Goal: Use online tool/utility

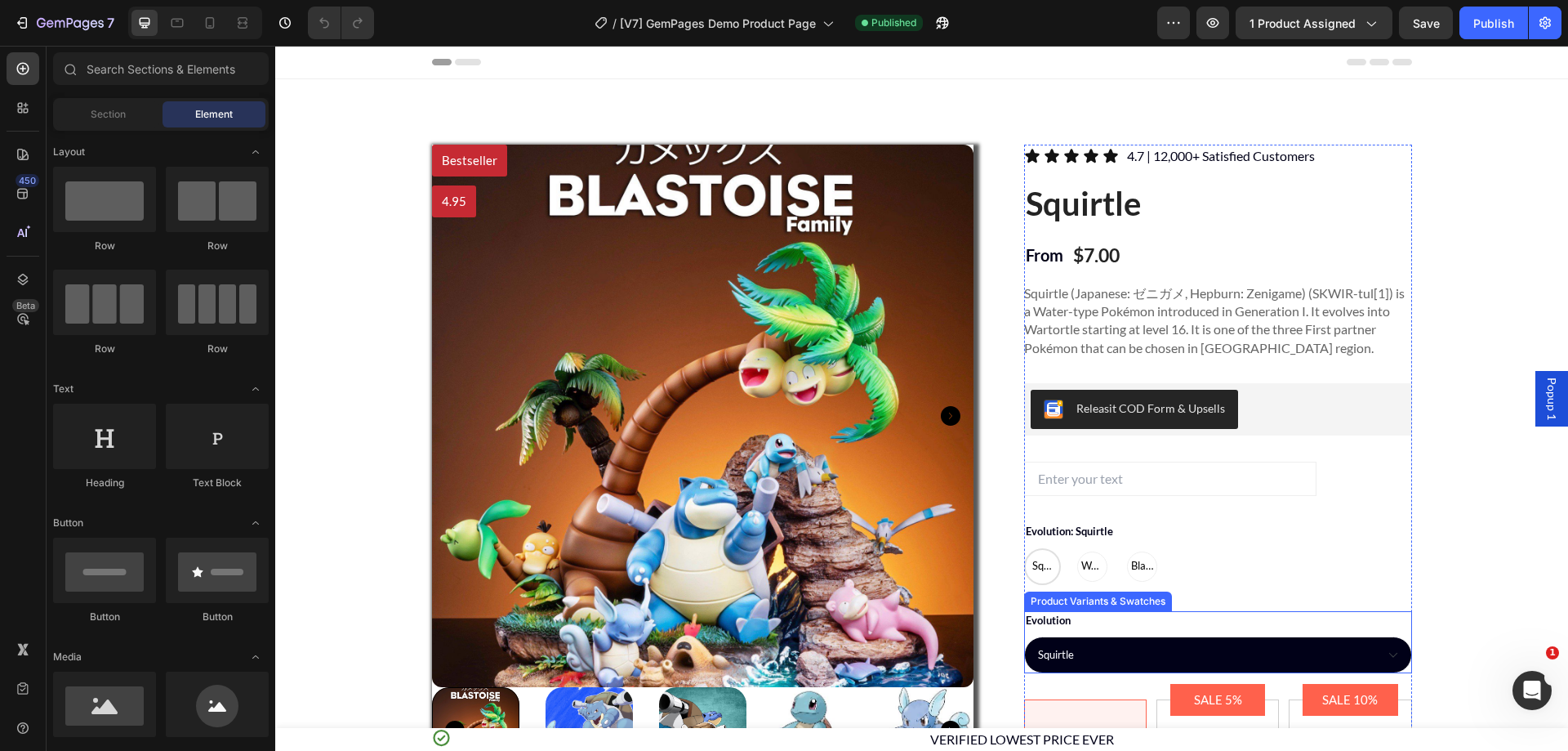
drag, startPoint x: 1231, startPoint y: 616, endPoint x: 405, endPoint y: 553, distance: 828.4
click at [1231, 616] on div "Evolution Squirtle Wartortle Blastoise" at bounding box center [1218, 642] width 387 height 63
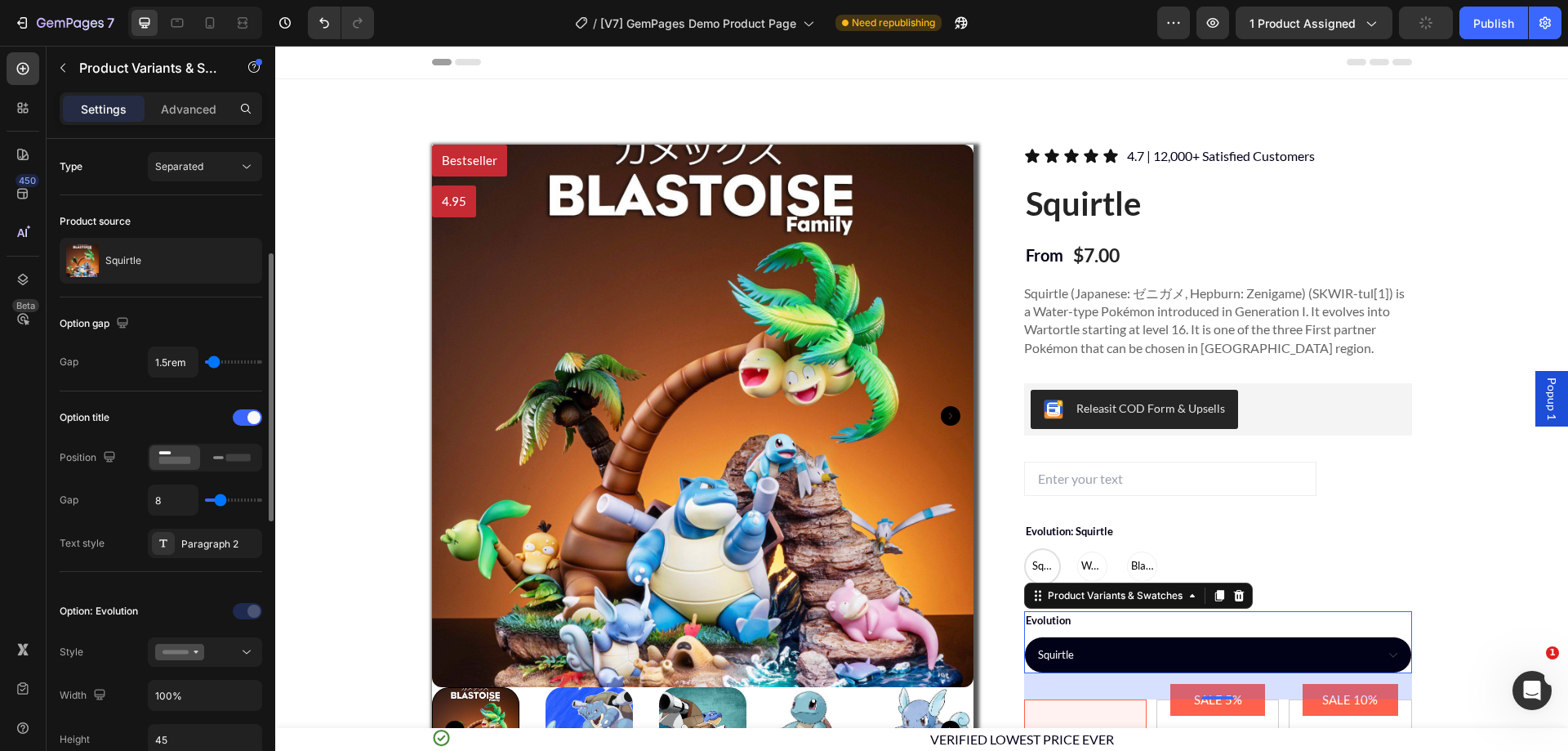
scroll to position [245, 0]
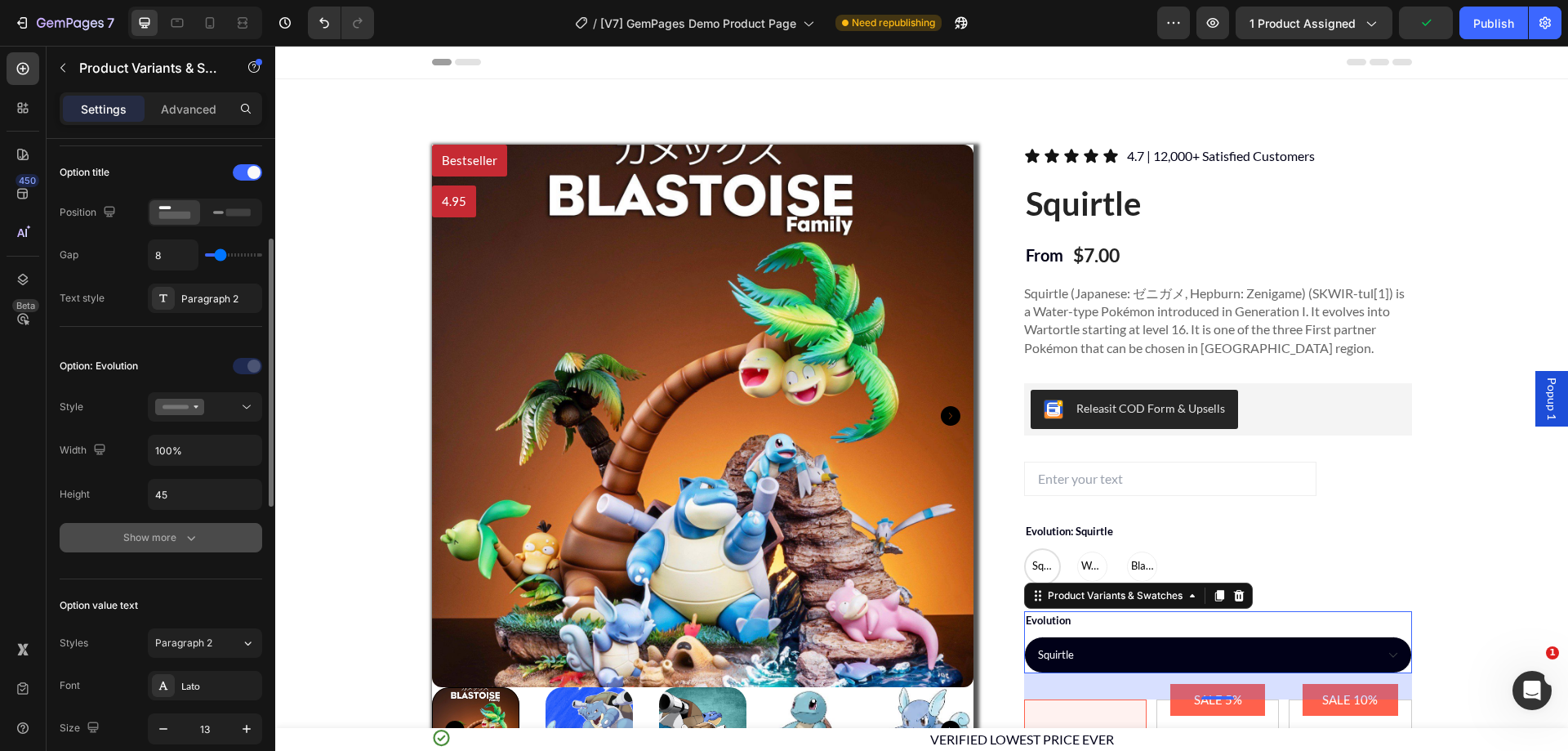
click at [172, 544] on div "Show more" at bounding box center [161, 537] width 76 height 16
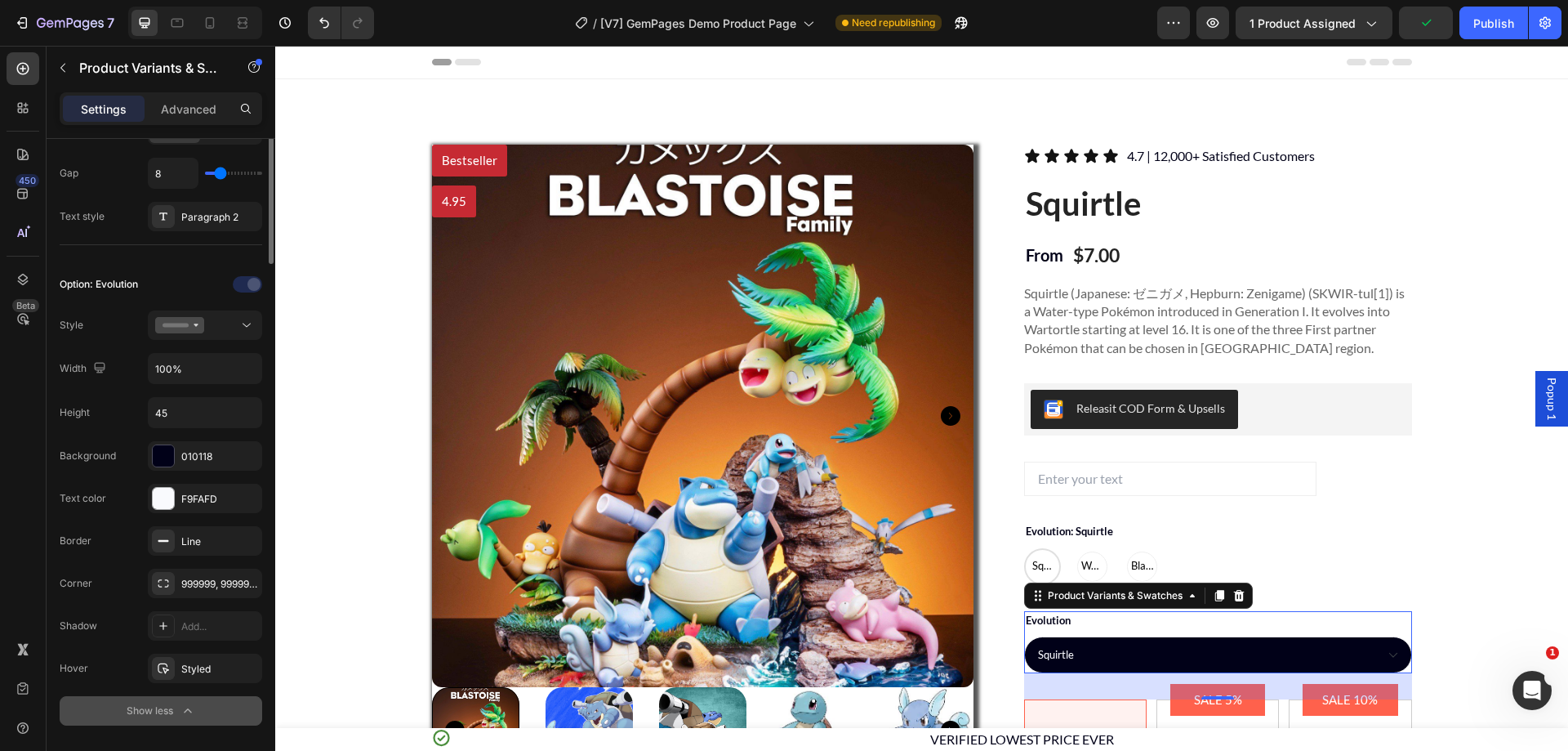
scroll to position [163, 0]
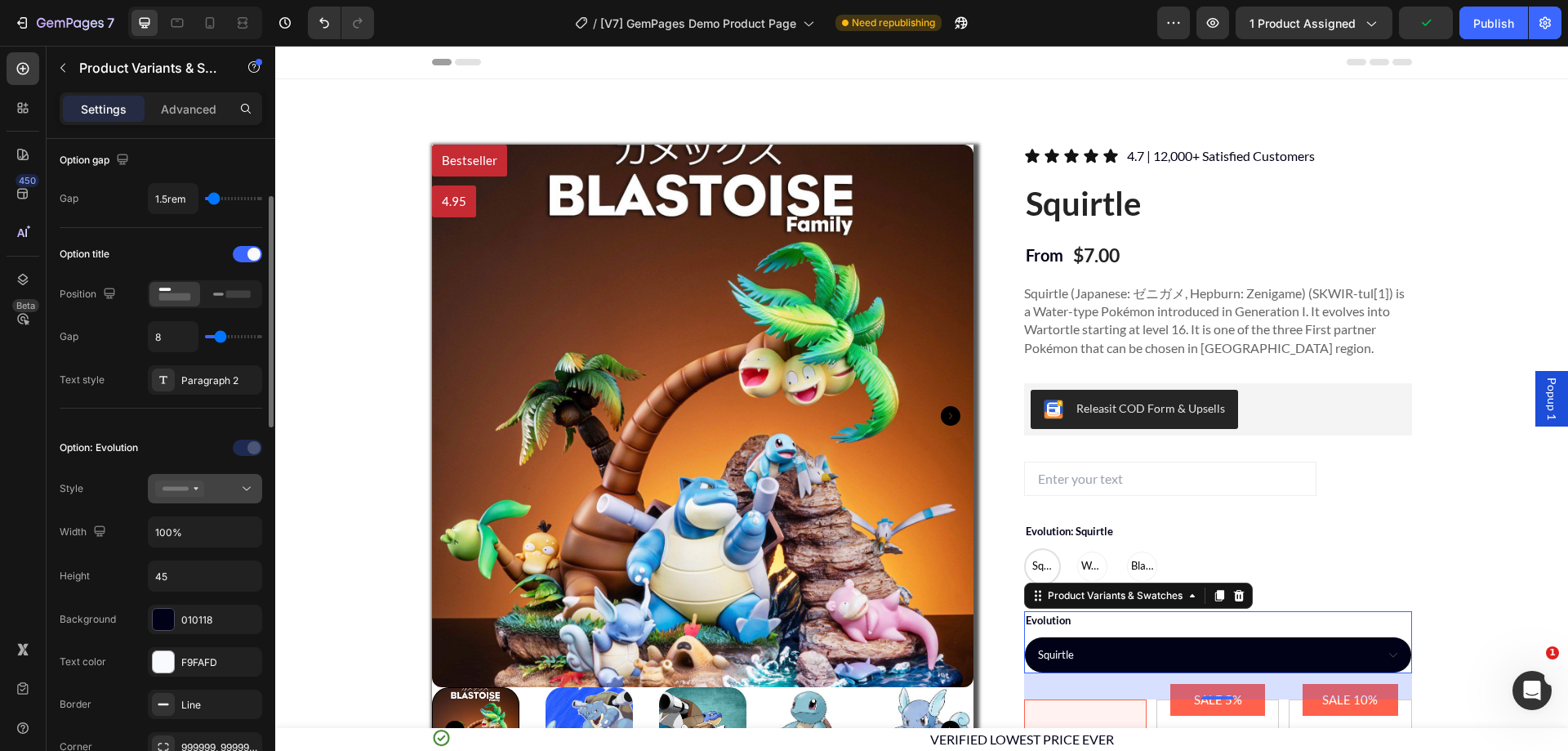
click at [237, 479] on button at bounding box center [205, 488] width 115 height 30
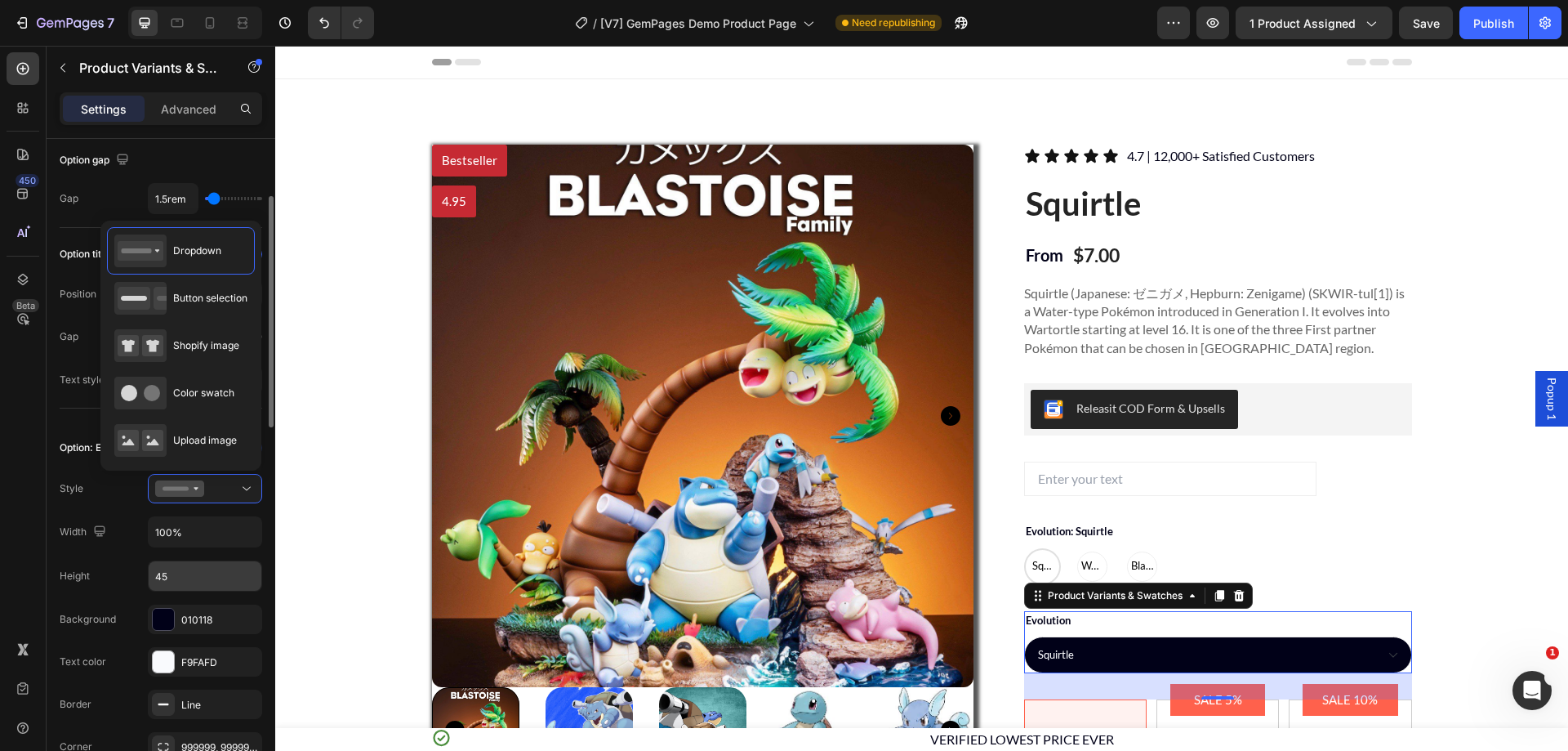
scroll to position [245, 0]
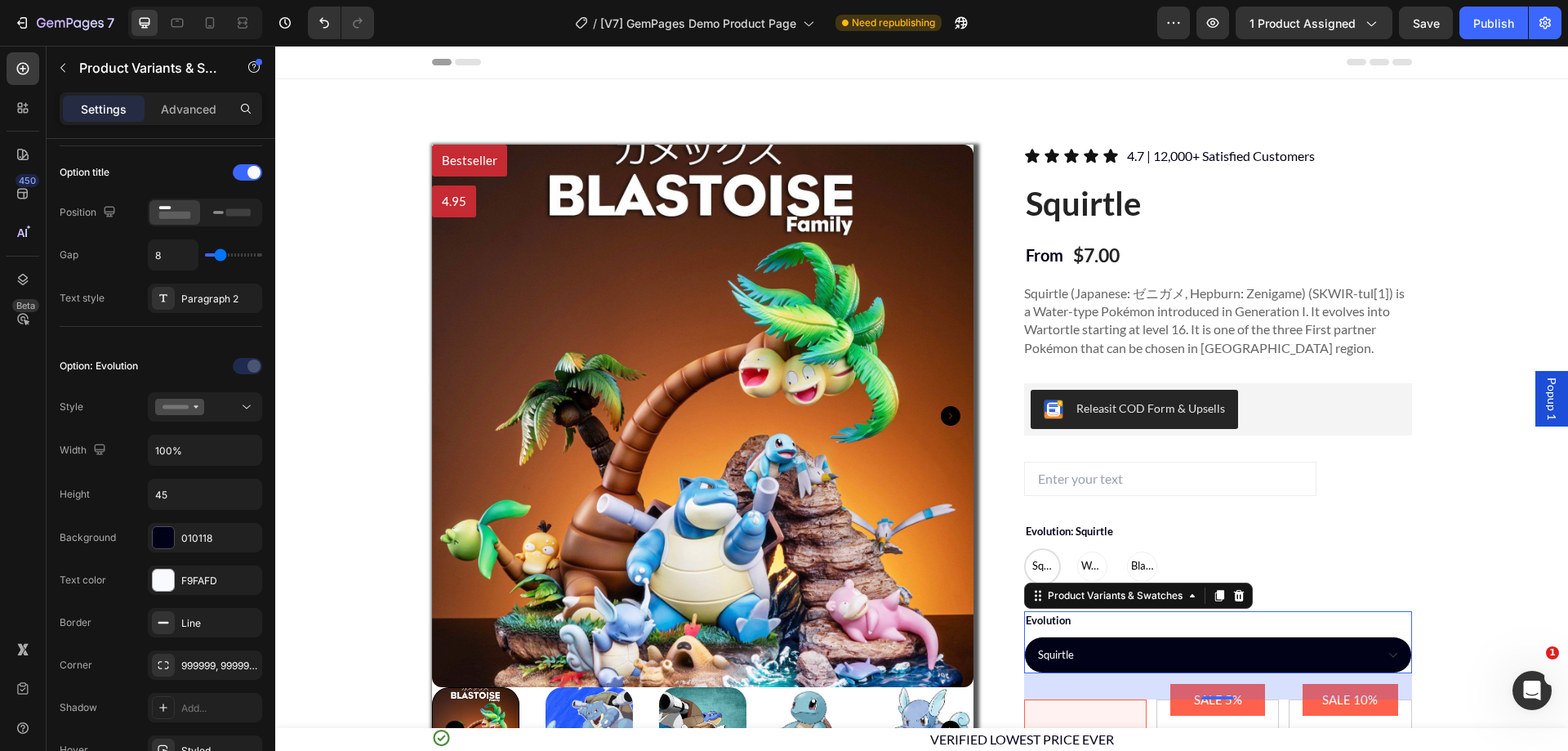
click at [1, 401] on div "450 Beta" at bounding box center [23, 398] width 47 height 705
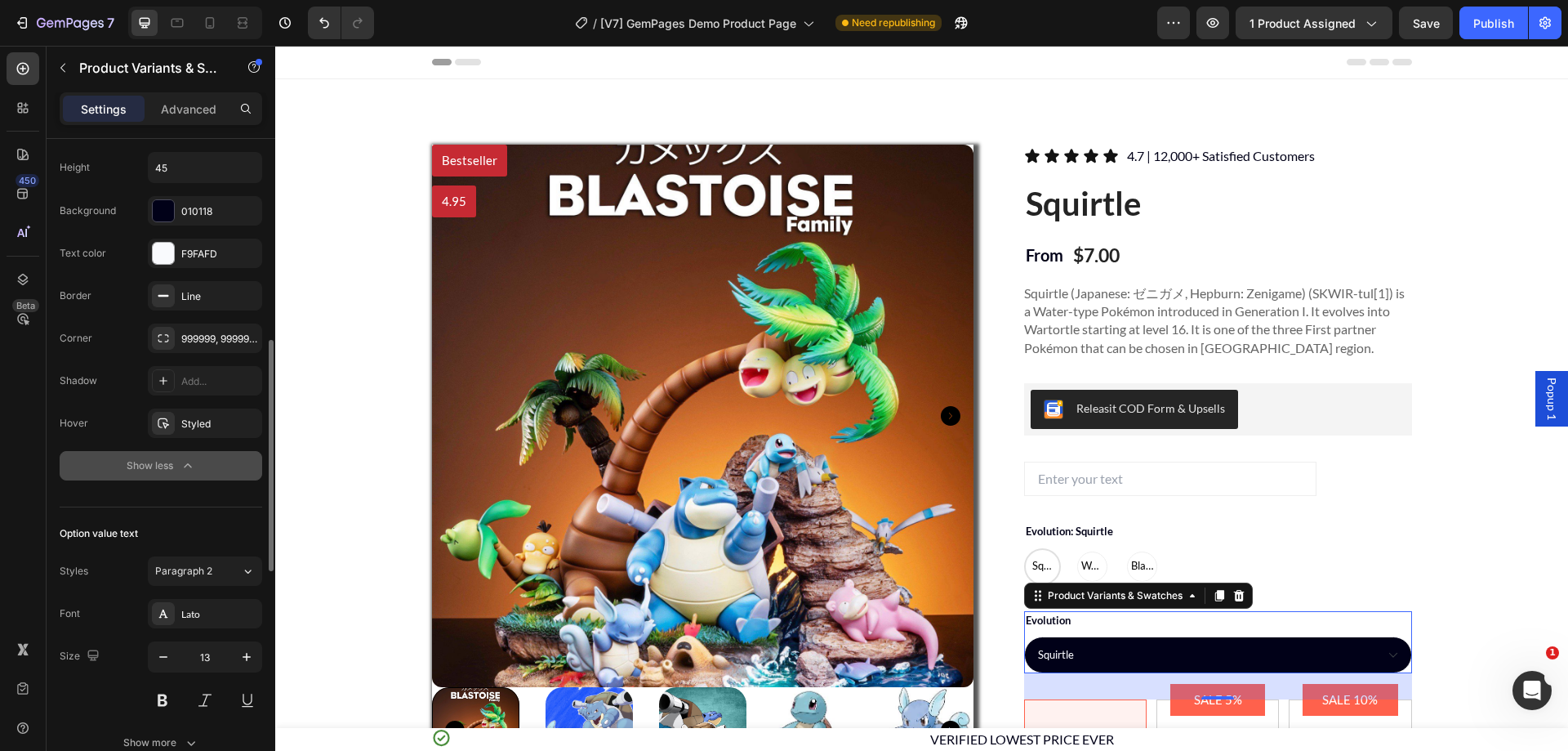
scroll to position [408, 0]
